Goal: Communication & Community: Answer question/provide support

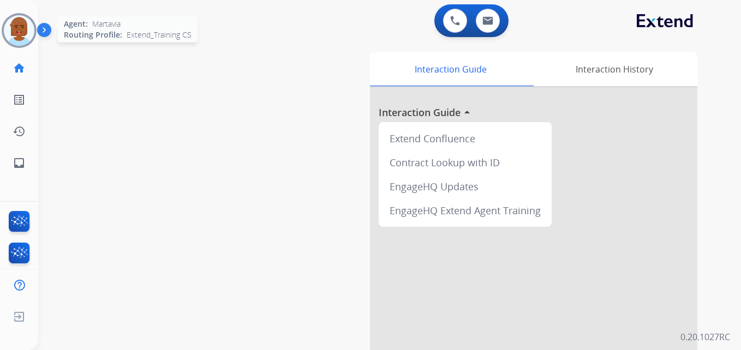
click at [13, 33] on img at bounding box center [19, 30] width 31 height 31
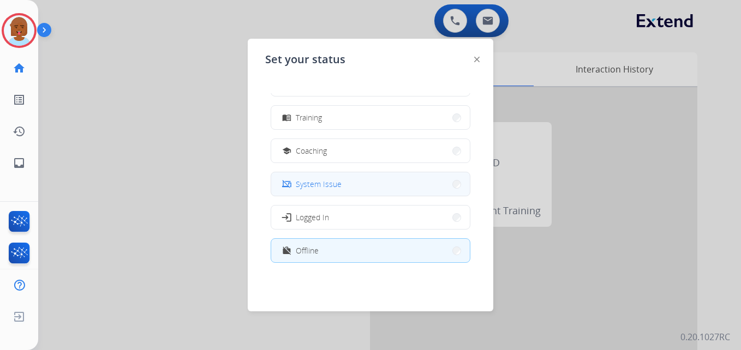
scroll to position [164, 0]
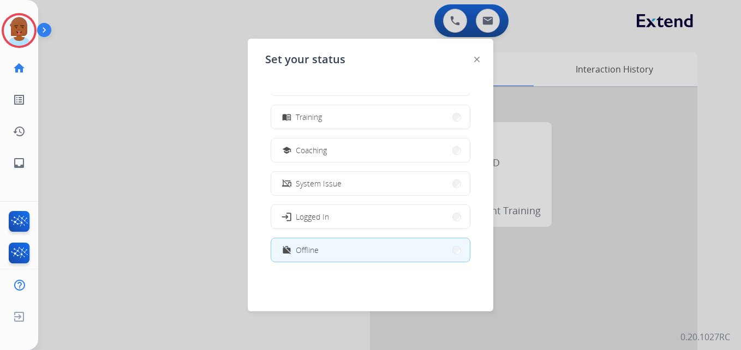
click at [341, 127] on button "menu_book Training" at bounding box center [370, 116] width 199 height 23
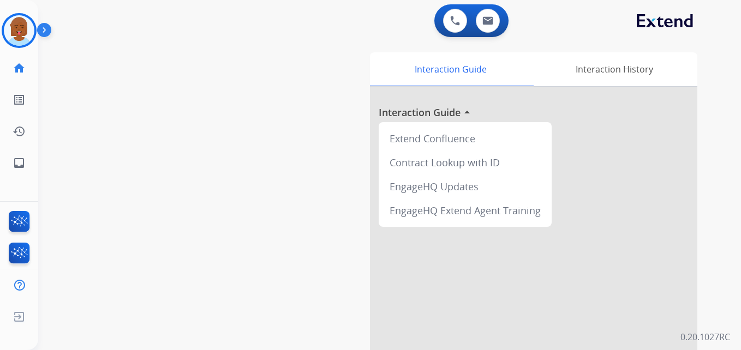
click at [107, 158] on div "swap_horiz Break voice bridge close_fullscreen Connect 3-Way Call merge_type Se…" at bounding box center [376, 266] width 677 height 455
click at [483, 16] on img at bounding box center [488, 20] width 11 height 9
select select "**********"
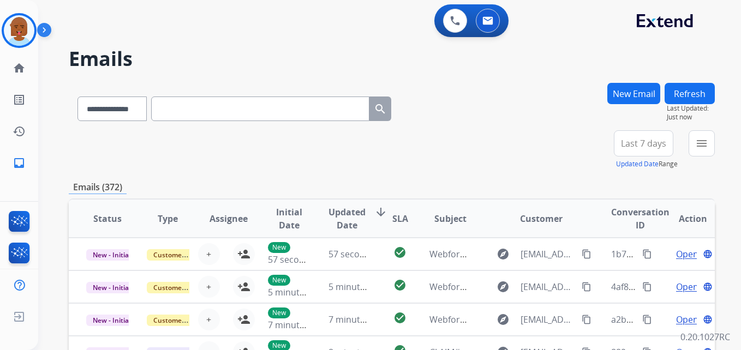
scroll to position [55, 0]
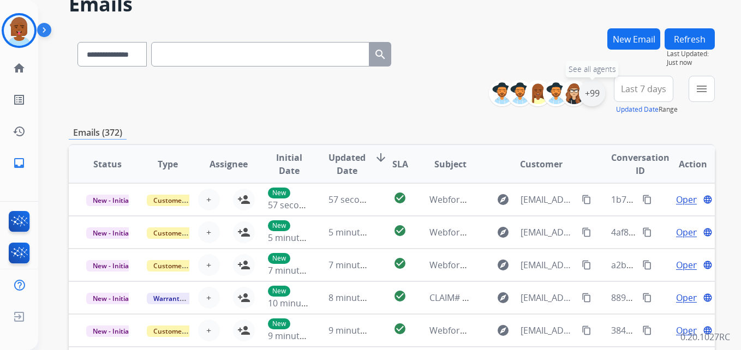
click at [601, 92] on div "+99" at bounding box center [592, 93] width 26 height 26
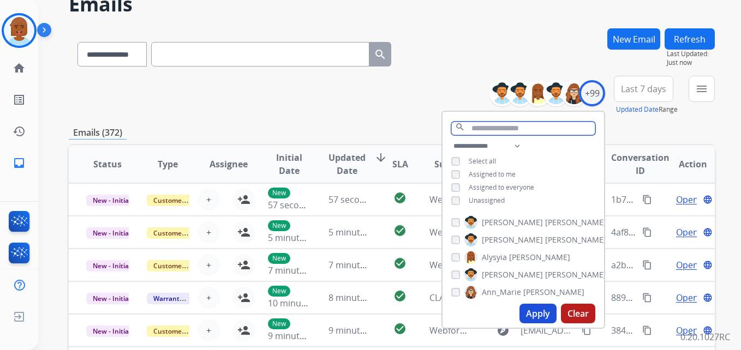
click at [549, 122] on input "text" at bounding box center [523, 129] width 144 height 14
type input "**"
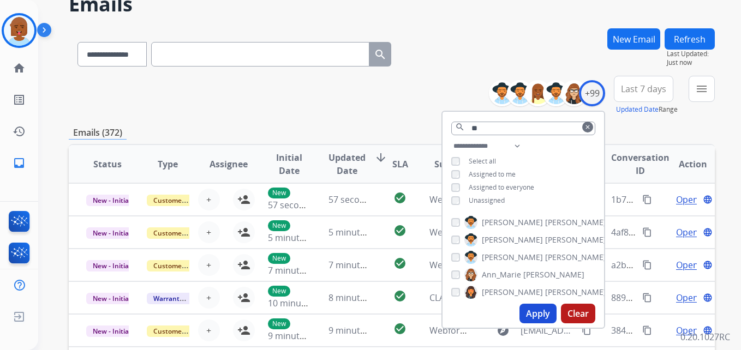
click at [551, 308] on button "Apply" at bounding box center [538, 314] width 37 height 20
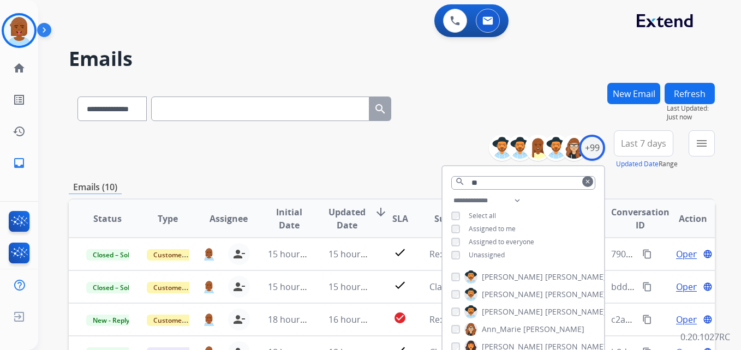
click at [389, 156] on div "**********" at bounding box center [392, 149] width 646 height 39
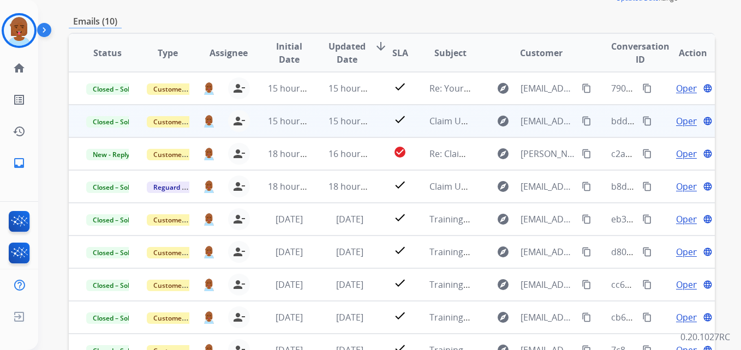
scroll to position [162, 0]
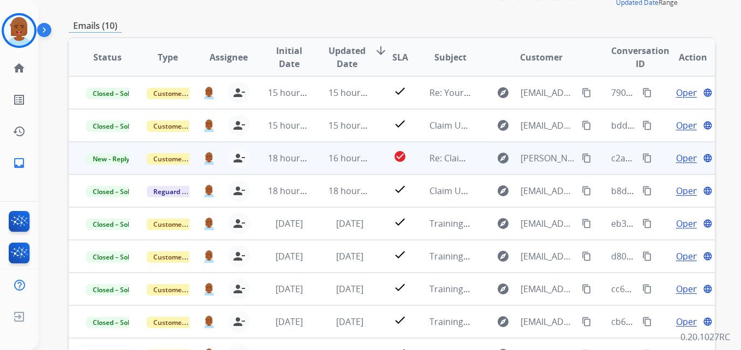
click at [676, 155] on span "Open" at bounding box center [687, 158] width 22 height 13
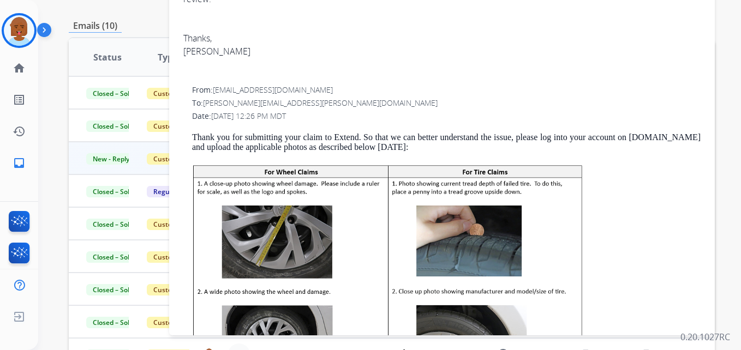
scroll to position [0, 0]
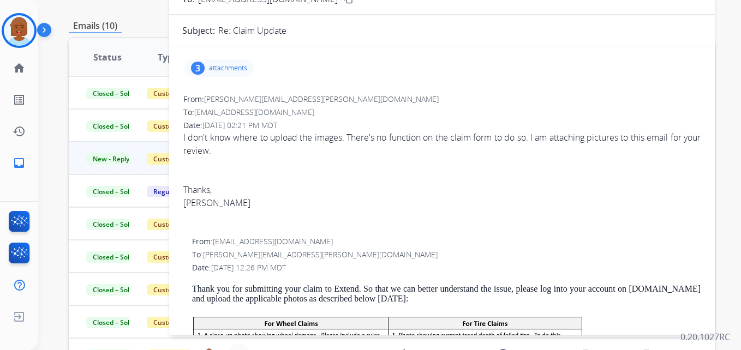
click at [226, 65] on p "attachments" at bounding box center [228, 68] width 38 height 9
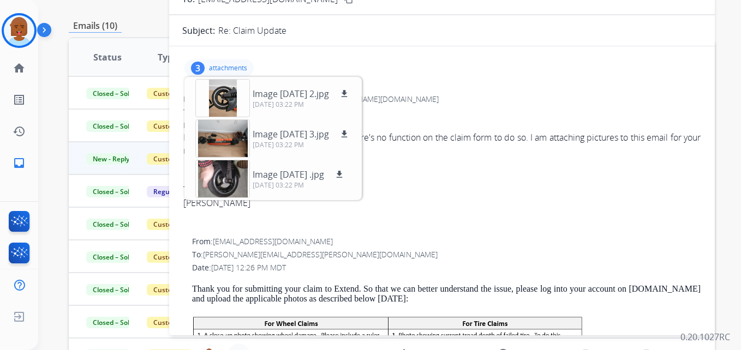
click at [547, 66] on div "3 attachments Image [DATE] 2.jpg download [DATE] 03:22 PM Image [DATE] 3.jpg do…" at bounding box center [442, 68] width 520 height 26
click at [139, 29] on div "Emails (10)" at bounding box center [392, 26] width 646 height 14
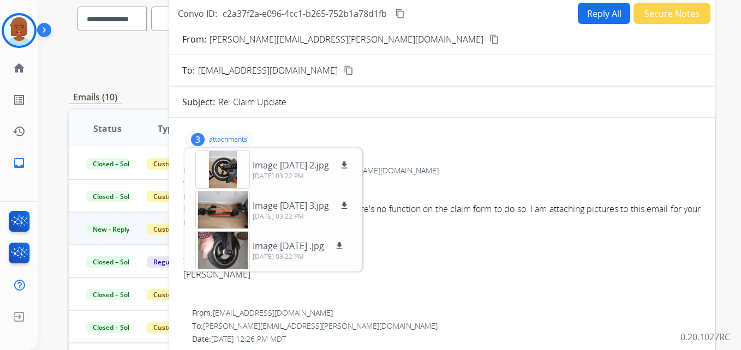
scroll to position [0, 0]
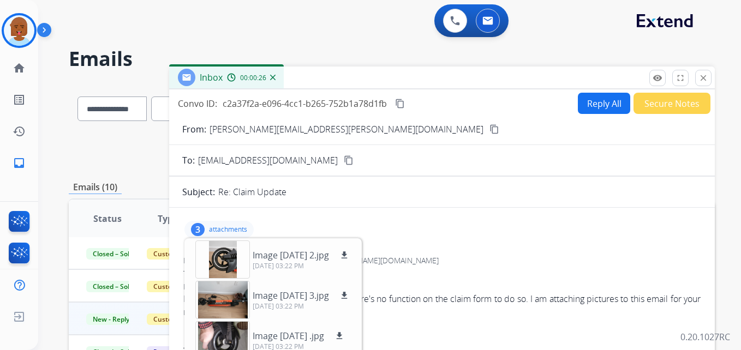
click at [701, 74] on mat-icon "close" at bounding box center [704, 78] width 10 height 10
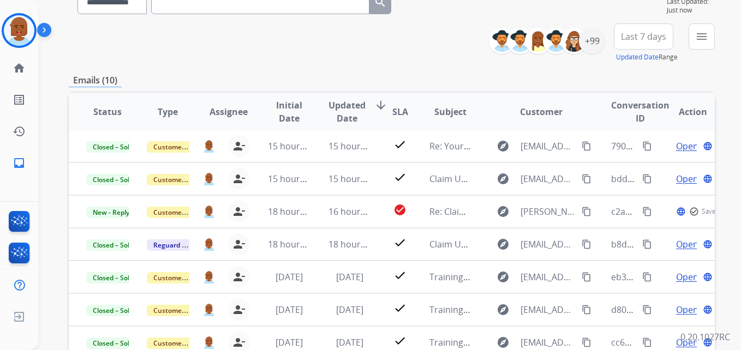
scroll to position [109, 0]
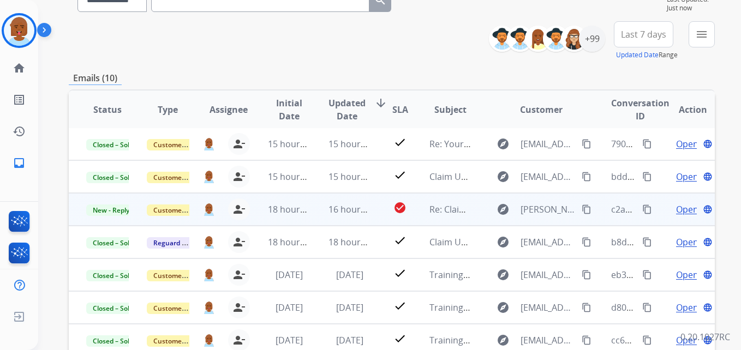
click at [663, 207] on td "Open language" at bounding box center [684, 209] width 61 height 33
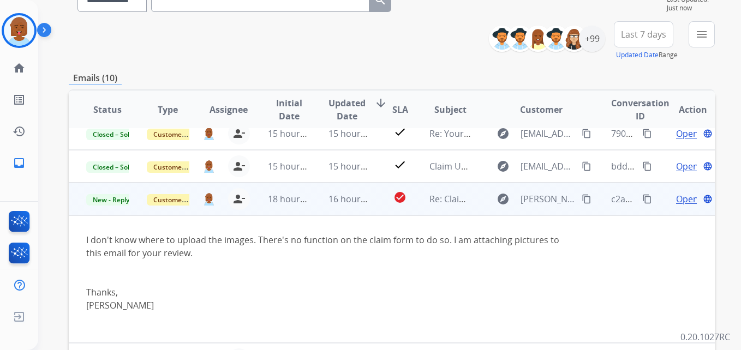
scroll to position [11, 0]
click at [676, 203] on span "Open" at bounding box center [687, 199] width 22 height 13
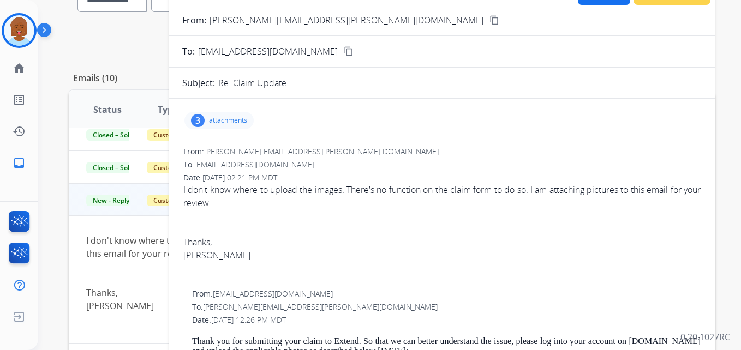
click at [215, 116] on div "3 attachments" at bounding box center [219, 120] width 69 height 17
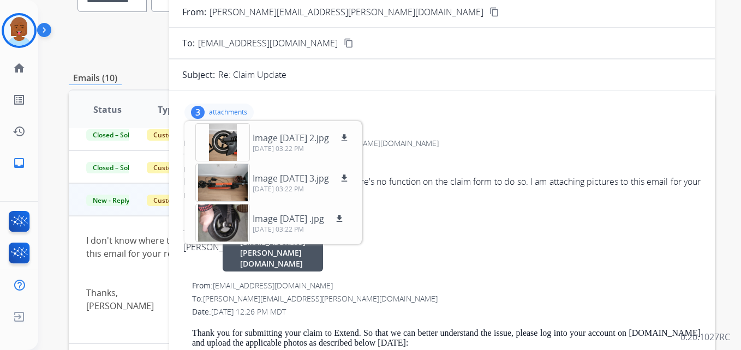
scroll to position [0, 0]
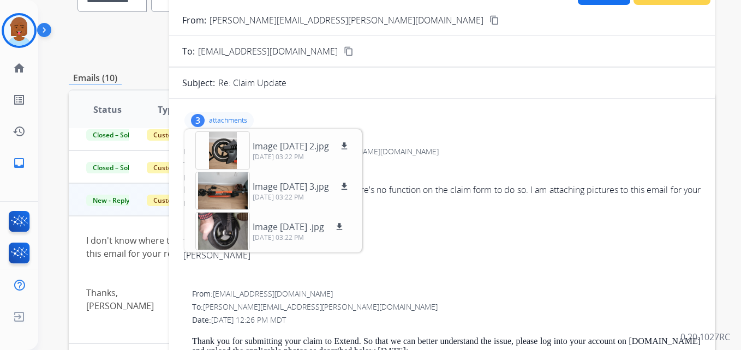
click at [138, 52] on div "**********" at bounding box center [392, 40] width 646 height 39
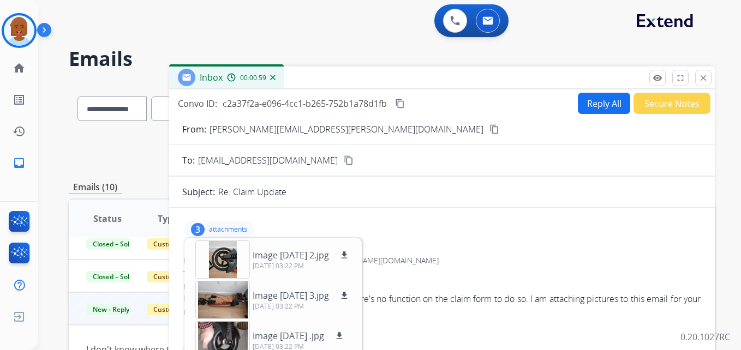
click at [245, 132] on p "[PERSON_NAME][EMAIL_ADDRESS][PERSON_NAME][DOMAIN_NAME]" at bounding box center [347, 129] width 274 height 13
copy p "From:"
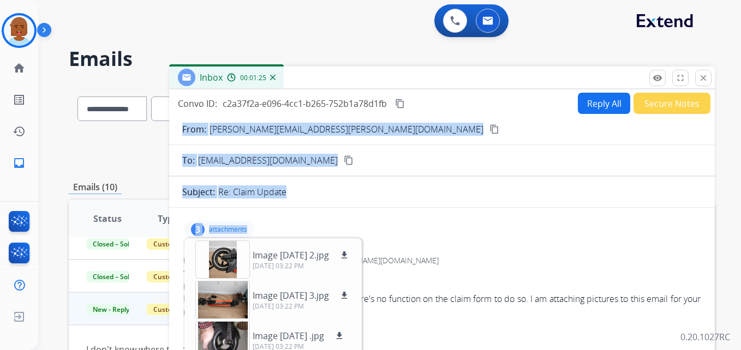
drag, startPoint x: 239, startPoint y: 263, endPoint x: 357, endPoint y: 163, distance: 154.9
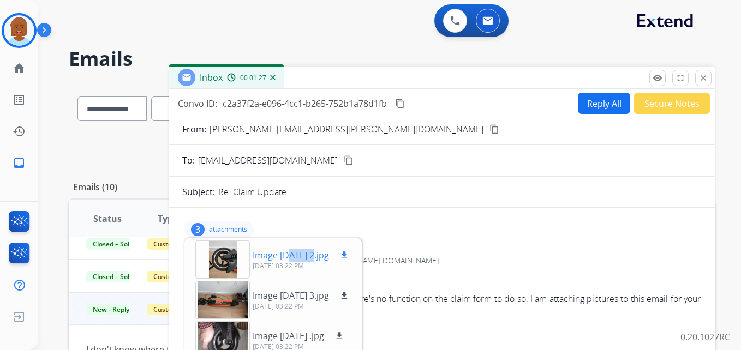
drag, startPoint x: 290, startPoint y: 257, endPoint x: 318, endPoint y: 256, distance: 27.3
click at [318, 256] on p "Image [DATE] 2.jpg" at bounding box center [291, 255] width 76 height 13
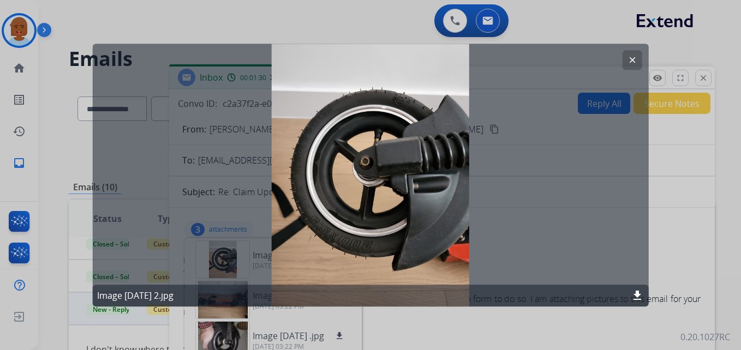
drag, startPoint x: 260, startPoint y: 178, endPoint x: 485, endPoint y: 93, distance: 240.5
click at [553, 67] on div "clear Image [DATE] 2.jpg download" at bounding box center [371, 175] width 556 height 263
click at [636, 57] on mat-icon "clear" at bounding box center [632, 60] width 10 height 10
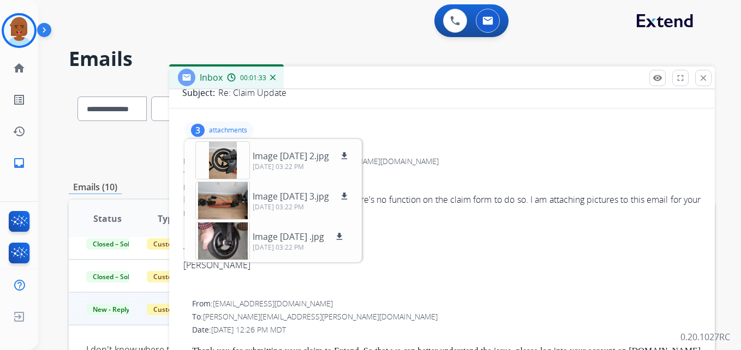
scroll to position [109, 0]
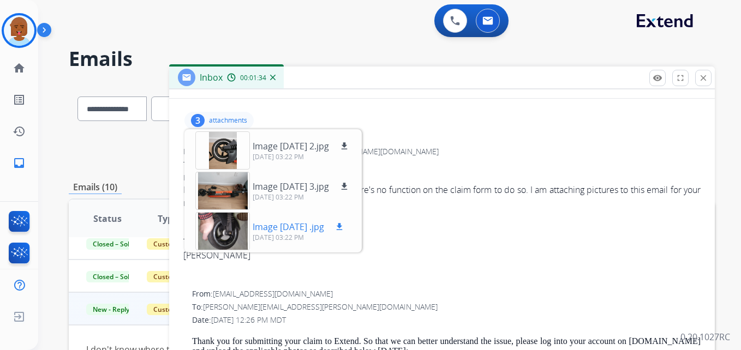
click at [231, 236] on div at bounding box center [222, 231] width 55 height 38
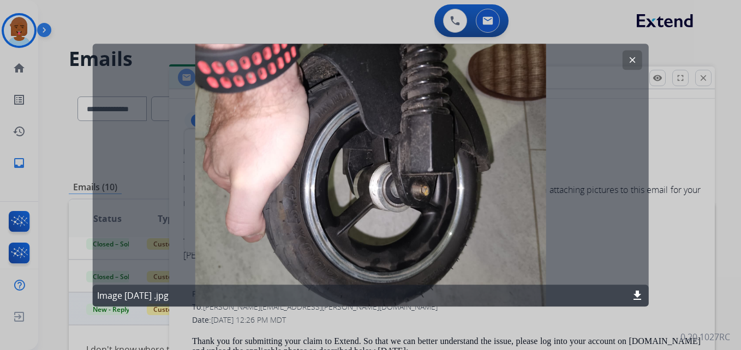
click at [633, 63] on mat-icon "clear" at bounding box center [632, 60] width 10 height 10
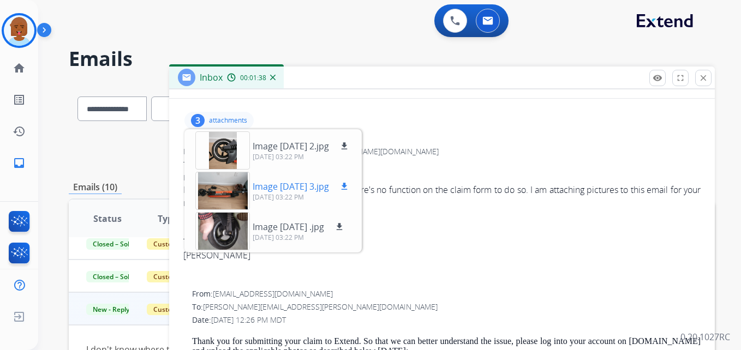
click at [221, 190] on div at bounding box center [222, 191] width 55 height 38
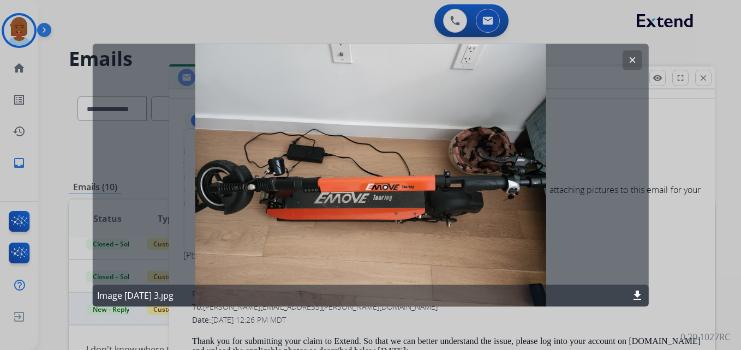
click at [623, 56] on button "clear" at bounding box center [632, 60] width 20 height 20
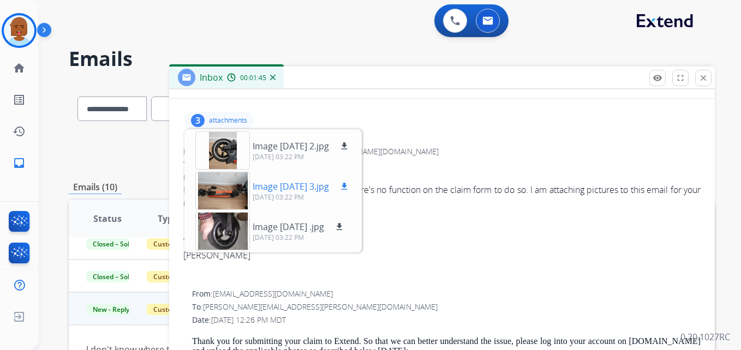
click at [351, 180] on button "download" at bounding box center [344, 186] width 13 height 13
click at [346, 234] on p "[DATE] 03:22 PM" at bounding box center [299, 238] width 93 height 9
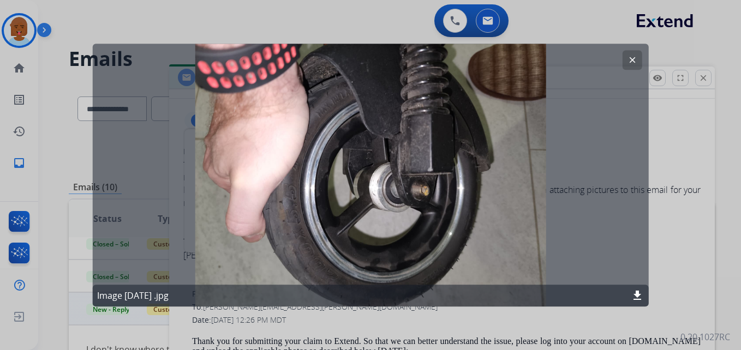
click at [500, 334] on div at bounding box center [370, 175] width 741 height 350
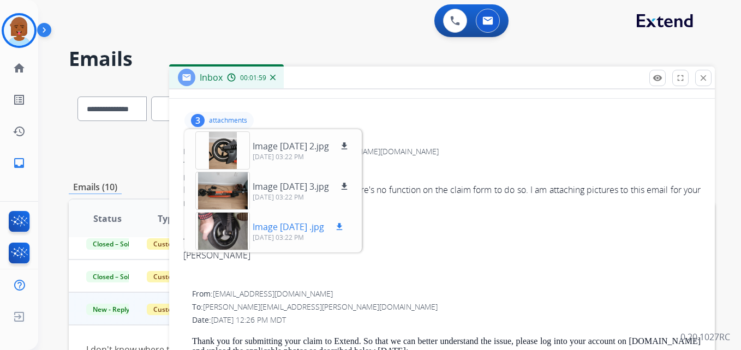
click at [346, 226] on button "download" at bounding box center [339, 227] width 13 height 13
click at [349, 184] on mat-icon "download" at bounding box center [345, 187] width 10 height 10
click at [681, 59] on h2 "Emails" at bounding box center [392, 59] width 646 height 22
click at [349, 186] on mat-icon "download" at bounding box center [345, 187] width 10 height 10
click at [349, 147] on mat-icon "download" at bounding box center [345, 146] width 10 height 10
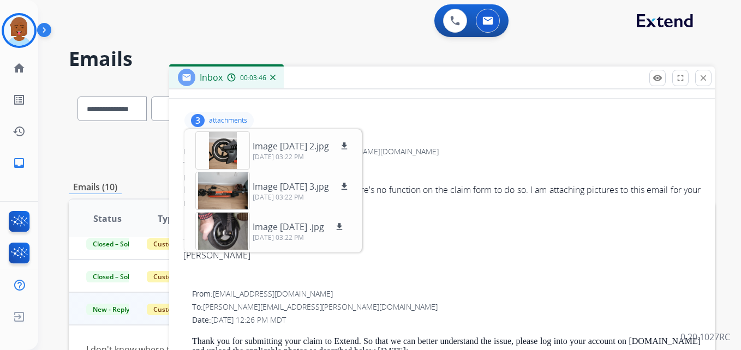
click at [303, 230] on p "Image [DATE] .jpg" at bounding box center [289, 227] width 72 height 13
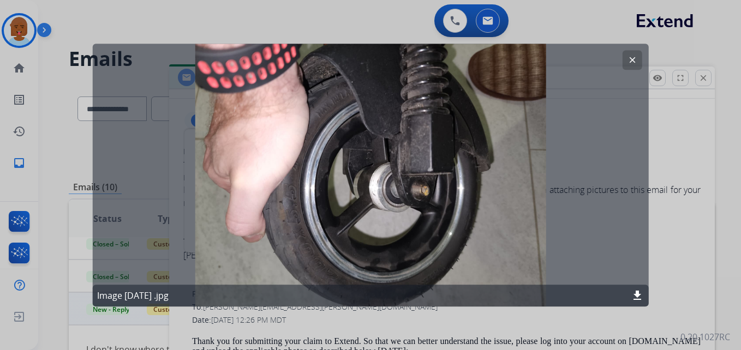
click at [633, 57] on mat-icon "clear" at bounding box center [632, 60] width 10 height 10
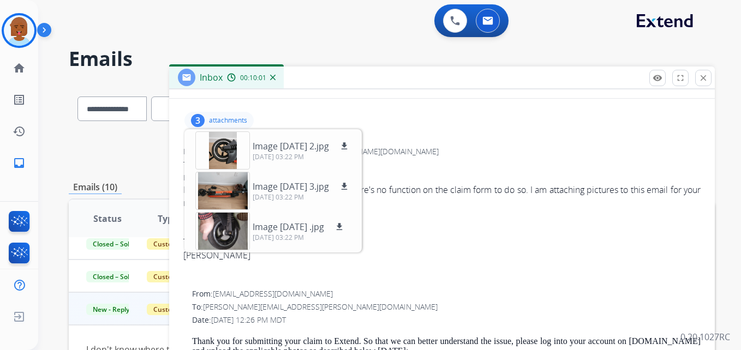
click at [491, 120] on div "3 attachments Image [DATE] 2.jpg download [DATE] 03:22 PM Image [DATE] 3.jpg do…" at bounding box center [442, 121] width 520 height 26
drag, startPoint x: 473, startPoint y: 128, endPoint x: 413, endPoint y: 151, distance: 64.6
drag, startPoint x: 283, startPoint y: 114, endPoint x: 267, endPoint y: 116, distance: 16.5
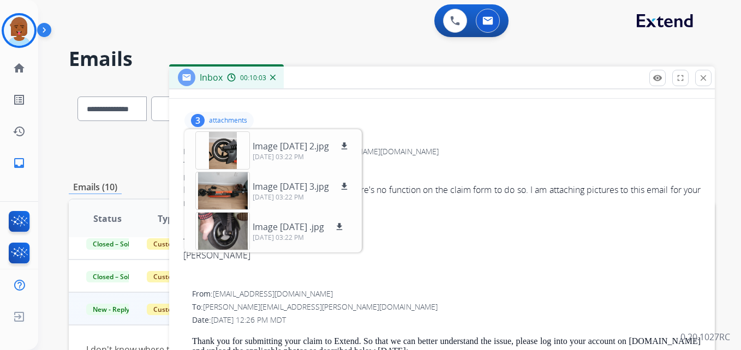
click at [280, 114] on div "3 attachments Image [DATE] 2.jpg download [DATE] 03:22 PM Image [DATE] 3.jpg do…" at bounding box center [442, 121] width 520 height 26
click at [250, 36] on div "0 Voice Interactions 0 Email Interactions" at bounding box center [383, 21] width 664 height 35
click at [706, 76] on mat-icon "close" at bounding box center [704, 78] width 10 height 10
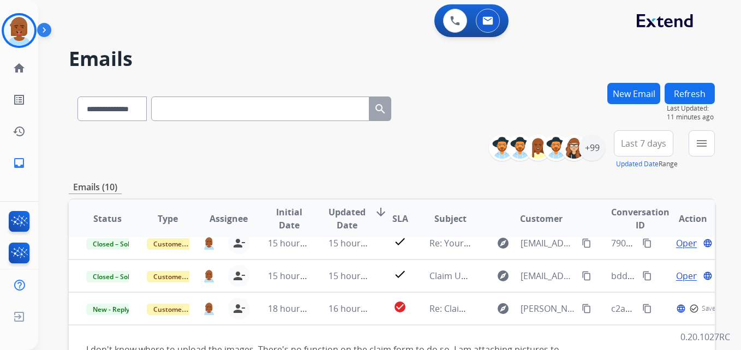
drag, startPoint x: 528, startPoint y: 89, endPoint x: 521, endPoint y: 87, distance: 7.8
click at [528, 89] on div "**********" at bounding box center [392, 106] width 646 height 47
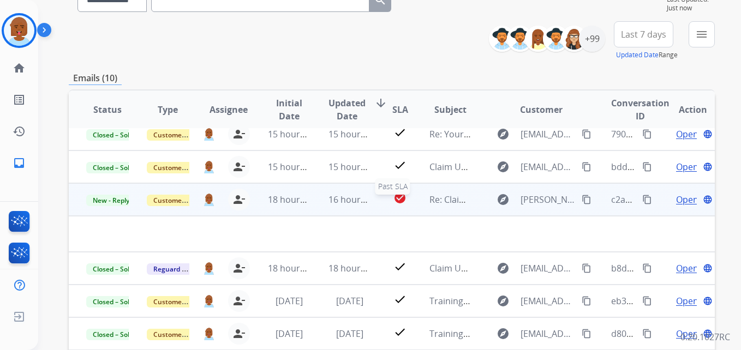
click at [401, 199] on mat-icon "check_circle" at bounding box center [400, 198] width 13 height 13
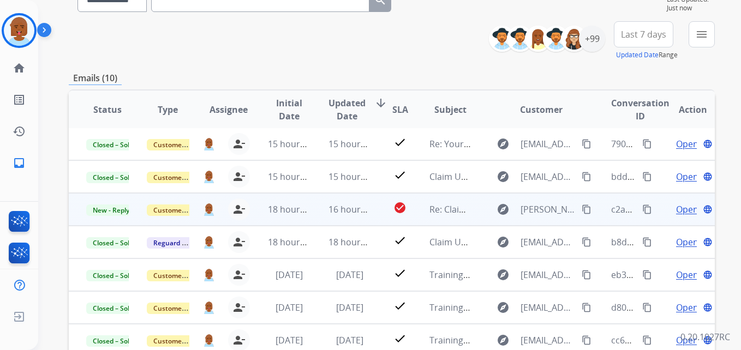
click at [683, 209] on span "Open" at bounding box center [687, 209] width 22 height 13
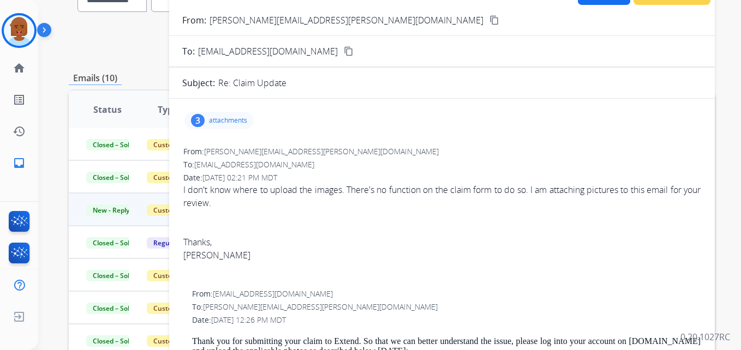
click at [221, 121] on p "attachments" at bounding box center [228, 120] width 38 height 9
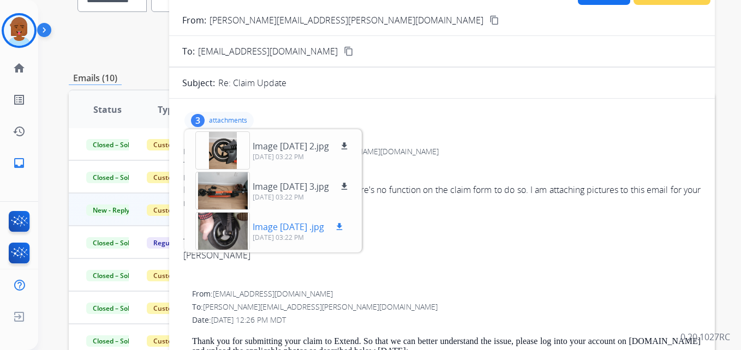
click at [228, 221] on div at bounding box center [222, 231] width 55 height 38
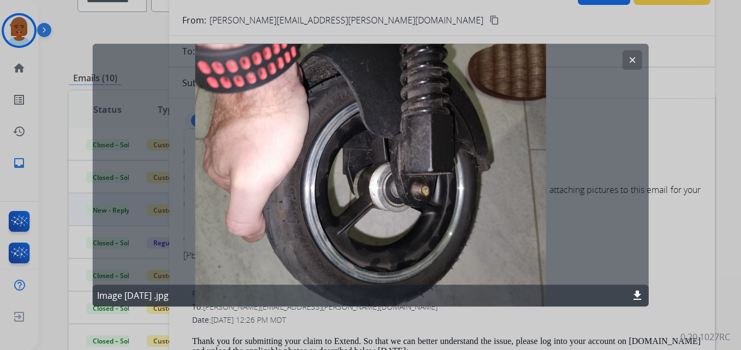
click at [627, 57] on button "clear" at bounding box center [632, 60] width 20 height 20
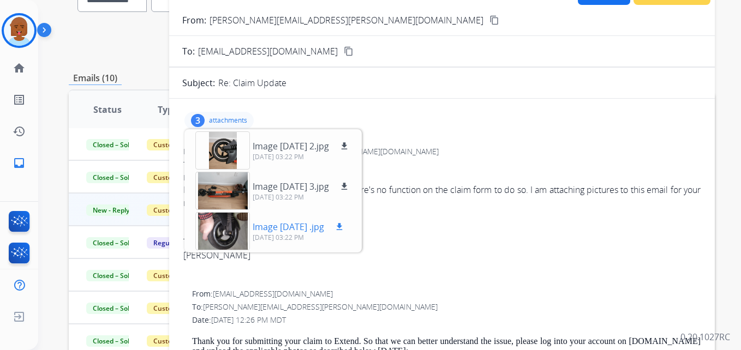
click at [220, 221] on div at bounding box center [222, 231] width 55 height 38
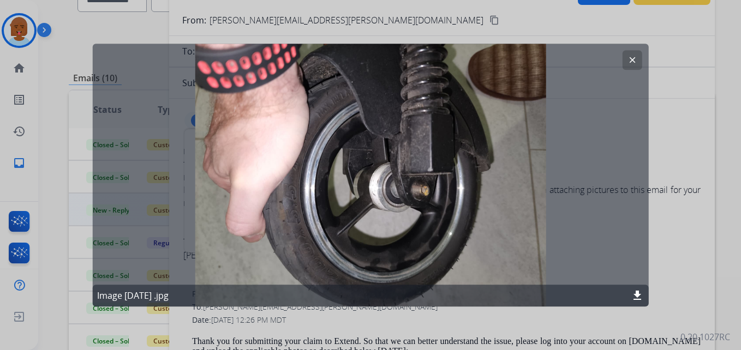
click at [373, 188] on div "clear Image [DATE] .jpg download" at bounding box center [371, 175] width 556 height 263
click at [636, 62] on mat-icon "clear" at bounding box center [632, 60] width 10 height 10
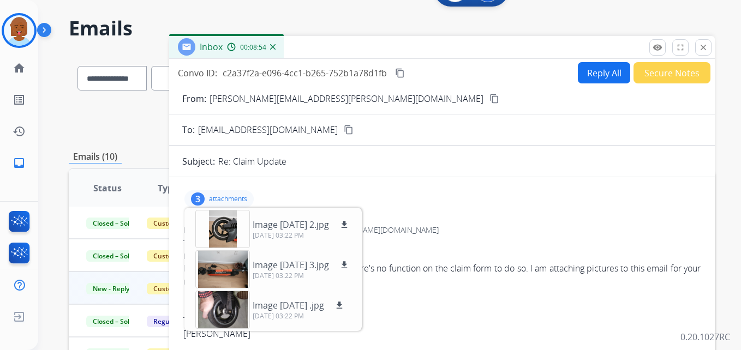
scroll to position [0, 0]
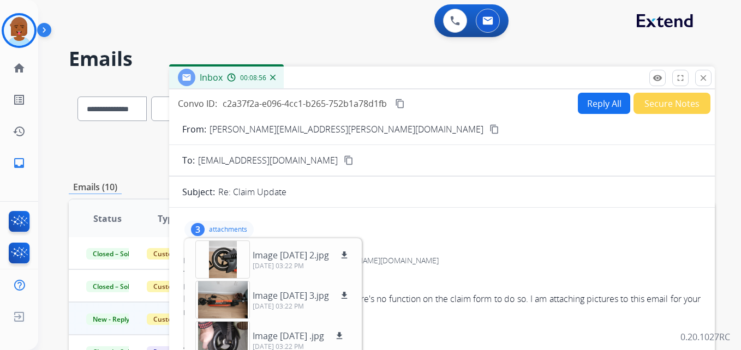
click at [602, 104] on button "Reply All" at bounding box center [604, 103] width 52 height 21
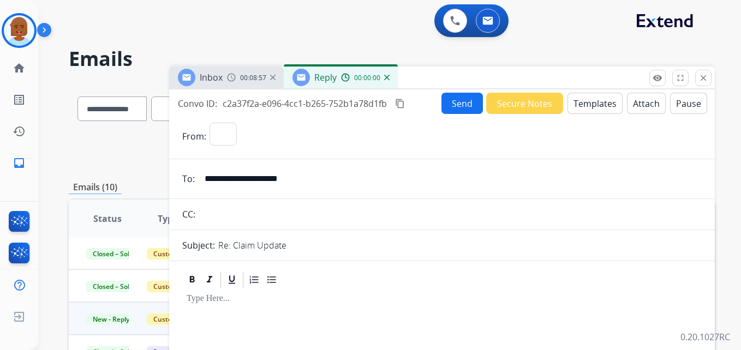
select select "**********"
click at [590, 106] on button "Templates" at bounding box center [595, 103] width 55 height 21
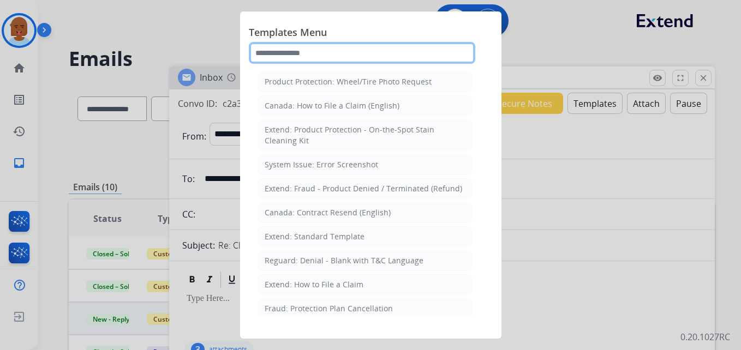
click at [361, 61] on input "text" at bounding box center [362, 53] width 227 height 22
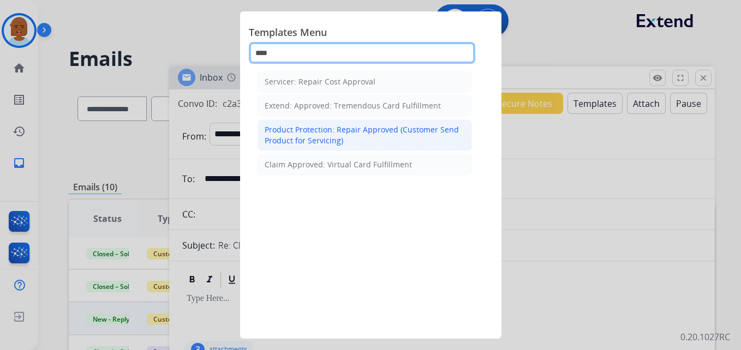
type input "****"
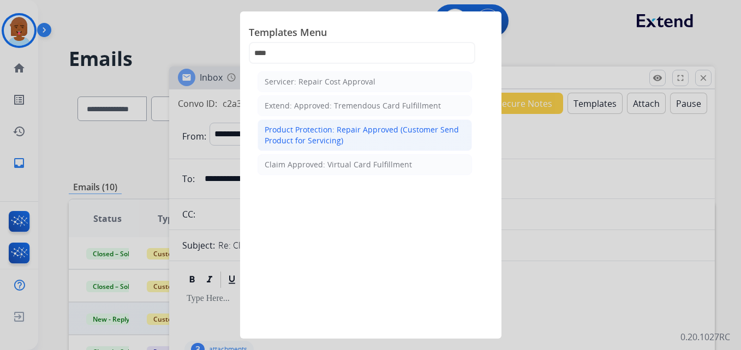
click at [401, 128] on div "Product Protection: Repair Approved (Customer Send Product for Servicing)" at bounding box center [365, 135] width 200 height 22
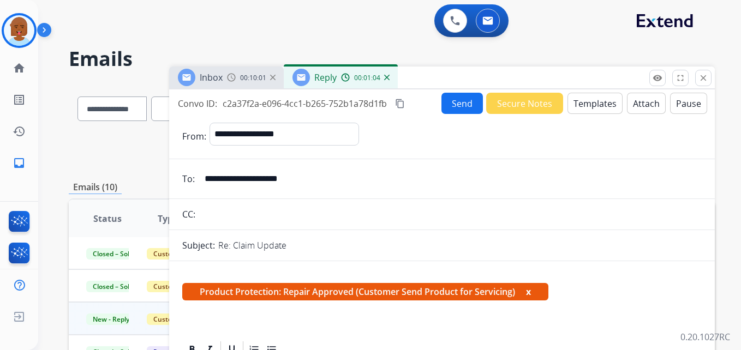
click at [573, 108] on button "Templates" at bounding box center [595, 103] width 55 height 21
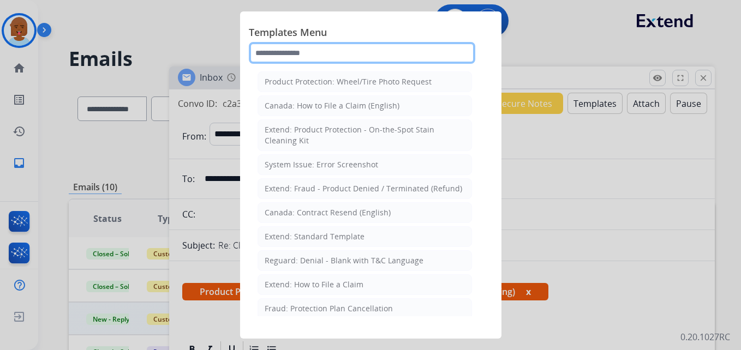
click at [355, 53] on input "text" at bounding box center [362, 53] width 227 height 22
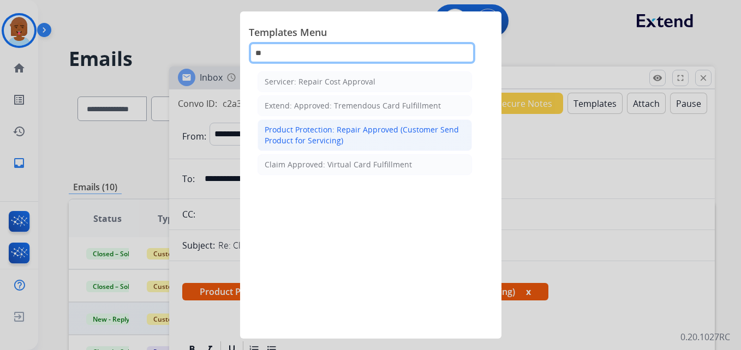
type input "*"
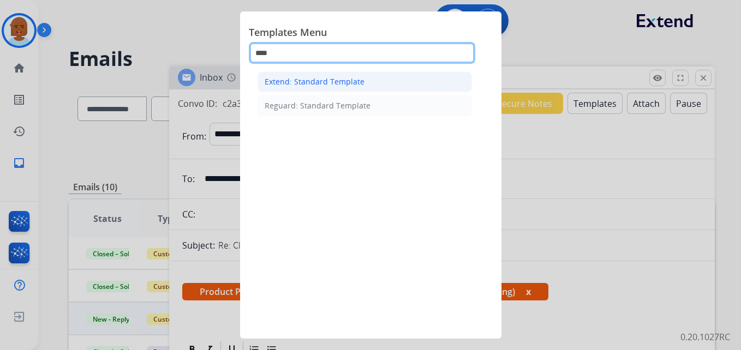
type input "****"
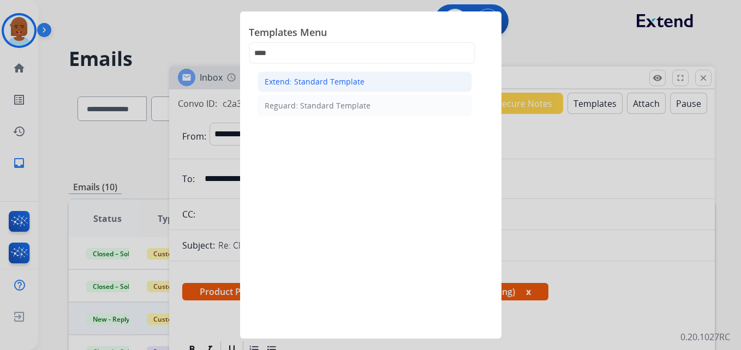
click at [388, 85] on li "Extend: Standard Template" at bounding box center [365, 82] width 215 height 21
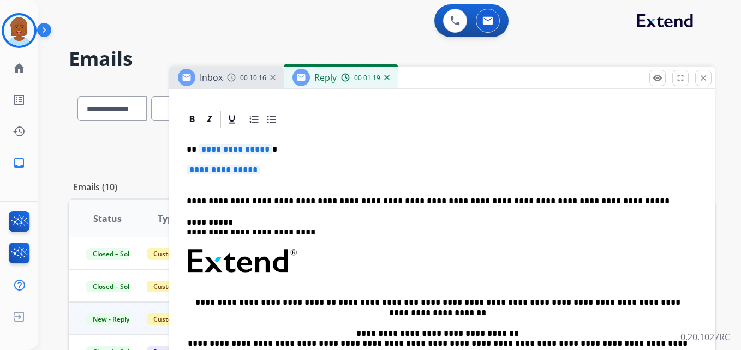
scroll to position [273, 0]
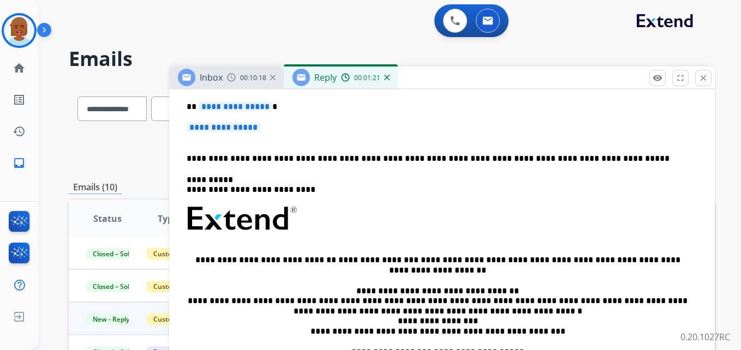
click at [261, 108] on span "**********" at bounding box center [236, 106] width 74 height 9
click at [261, 115] on div "**********" at bounding box center [442, 245] width 520 height 316
click at [267, 127] on p "**********" at bounding box center [438, 133] width 502 height 20
click at [267, 128] on p "**********" at bounding box center [438, 133] width 502 height 20
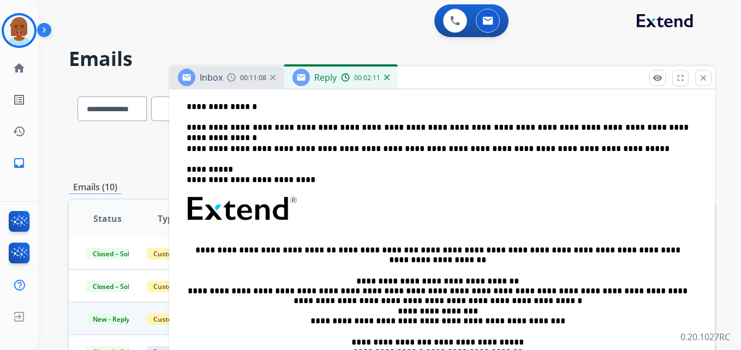
click at [659, 130] on p "**********" at bounding box center [438, 128] width 502 height 10
click at [455, 130] on p "**********" at bounding box center [438, 128] width 502 height 10
click at [459, 130] on p "**********" at bounding box center [438, 128] width 502 height 10
click at [422, 130] on p "**********" at bounding box center [438, 128] width 502 height 10
click at [645, 141] on div "**********" at bounding box center [442, 240] width 520 height 306
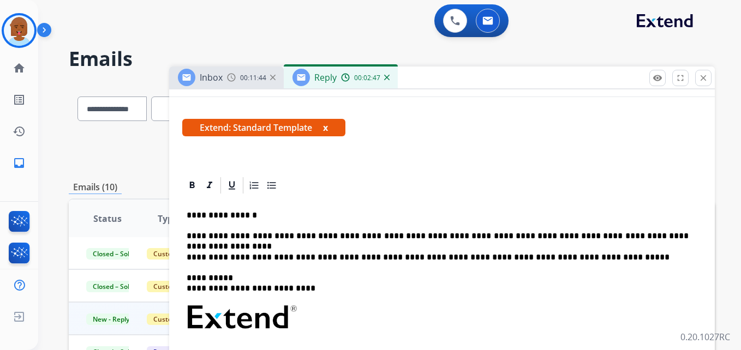
scroll to position [109, 0]
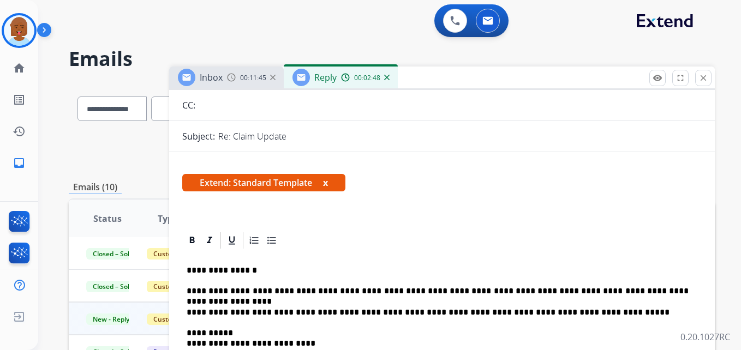
click at [331, 183] on span "Extend: Standard Template x" at bounding box center [263, 182] width 163 height 17
click at [328, 183] on button "x" at bounding box center [325, 182] width 5 height 13
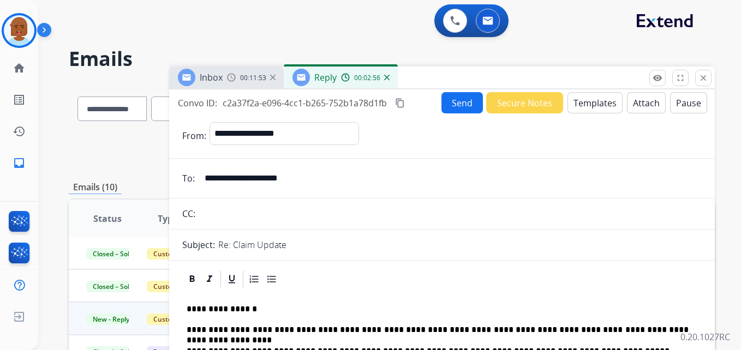
scroll to position [0, 0]
click at [465, 97] on button "Send" at bounding box center [462, 103] width 41 height 21
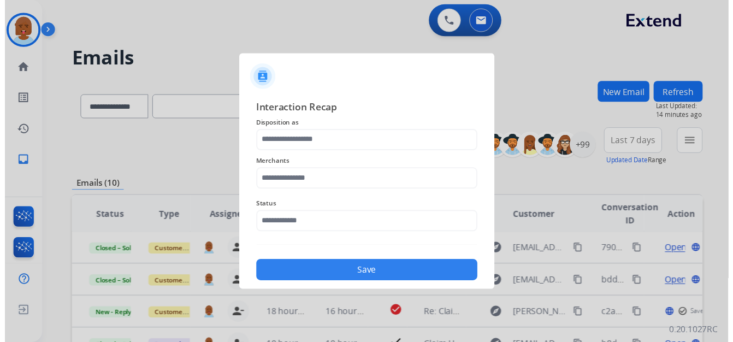
scroll to position [1, 0]
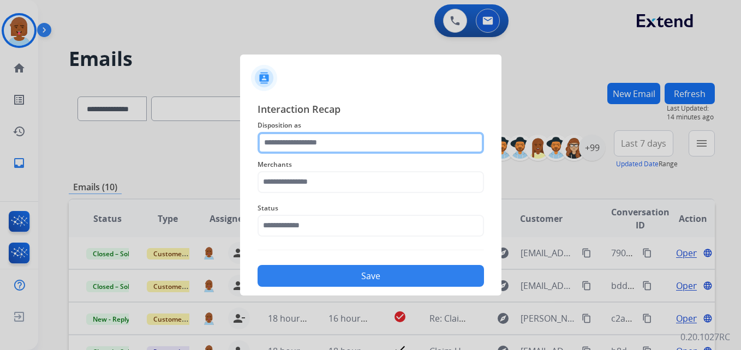
click at [388, 145] on input "text" at bounding box center [371, 143] width 227 height 22
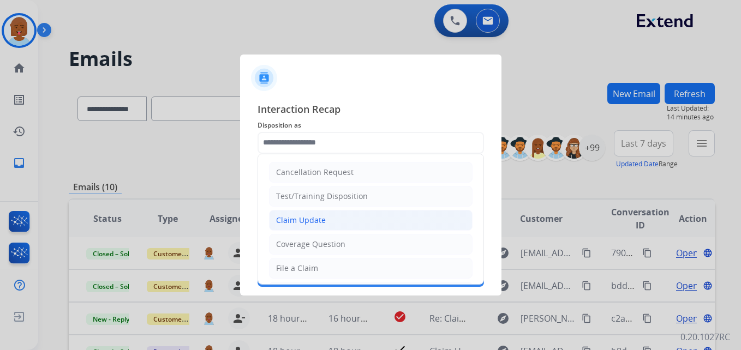
click at [336, 225] on li "Claim Update" at bounding box center [371, 220] width 204 height 21
type input "**********"
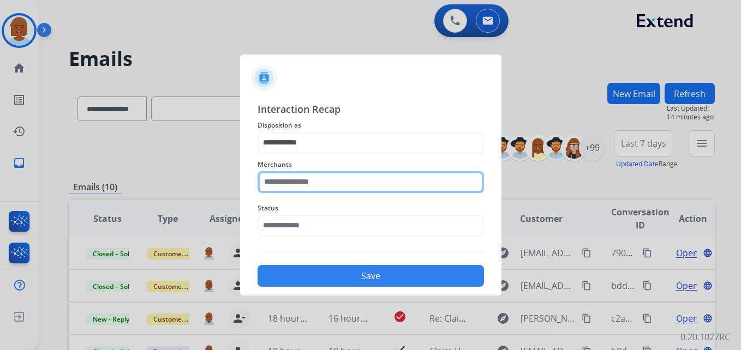
click at [312, 176] on input "text" at bounding box center [371, 182] width 227 height 22
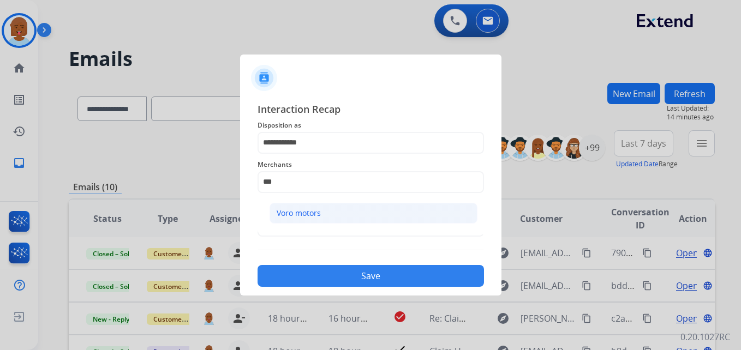
click at [301, 210] on div "Voro motors" at bounding box center [299, 213] width 44 height 11
type input "**********"
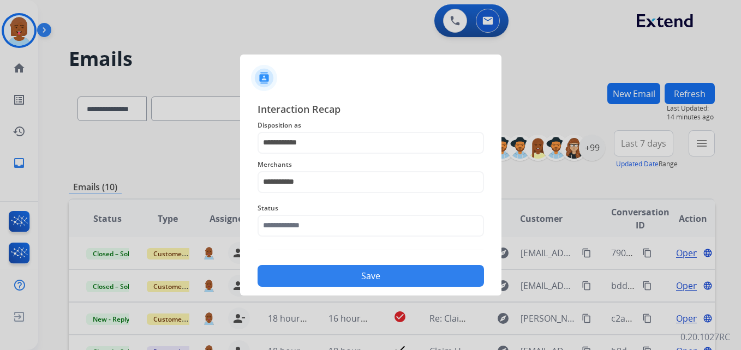
click at [301, 210] on span "Status" at bounding box center [371, 208] width 227 height 13
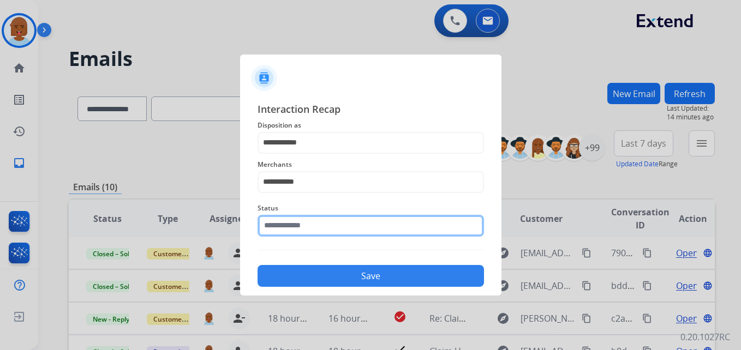
click at [302, 225] on input "text" at bounding box center [371, 226] width 227 height 22
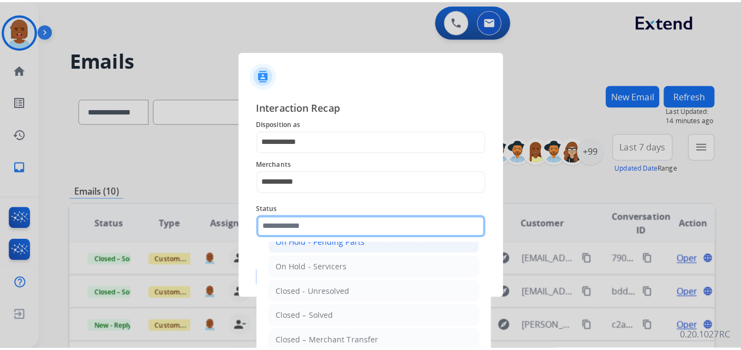
scroll to position [66, 0]
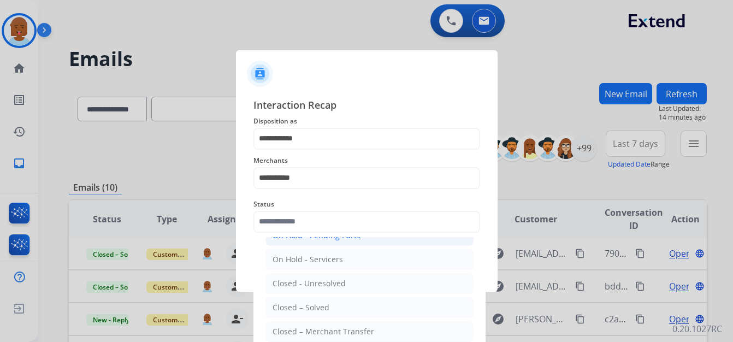
click at [315, 309] on div "Closed – Solved" at bounding box center [300, 307] width 57 height 11
type input "**********"
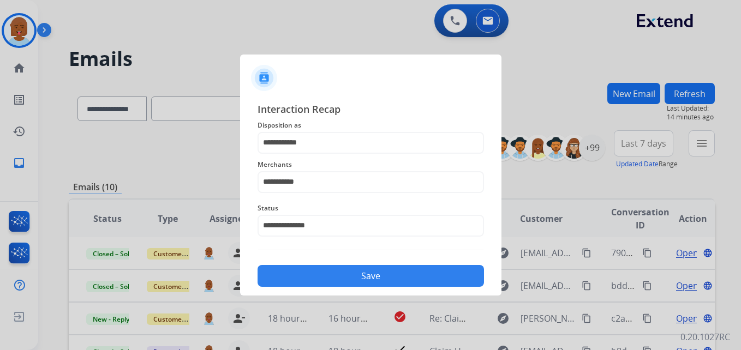
click at [332, 290] on div "**********" at bounding box center [370, 195] width 261 height 204
click at [325, 284] on button "Save" at bounding box center [371, 276] width 227 height 22
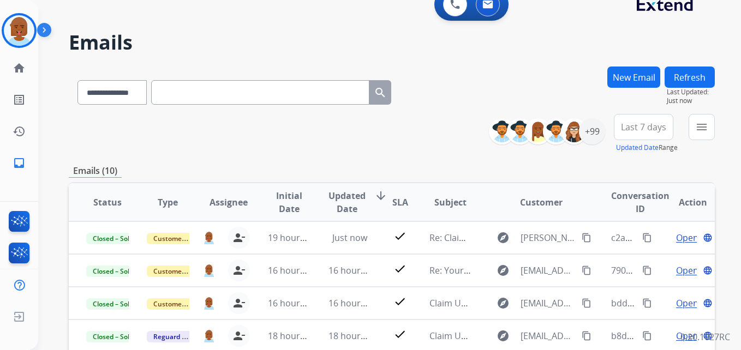
scroll to position [0, 0]
